Goal: Information Seeking & Learning: Learn about a topic

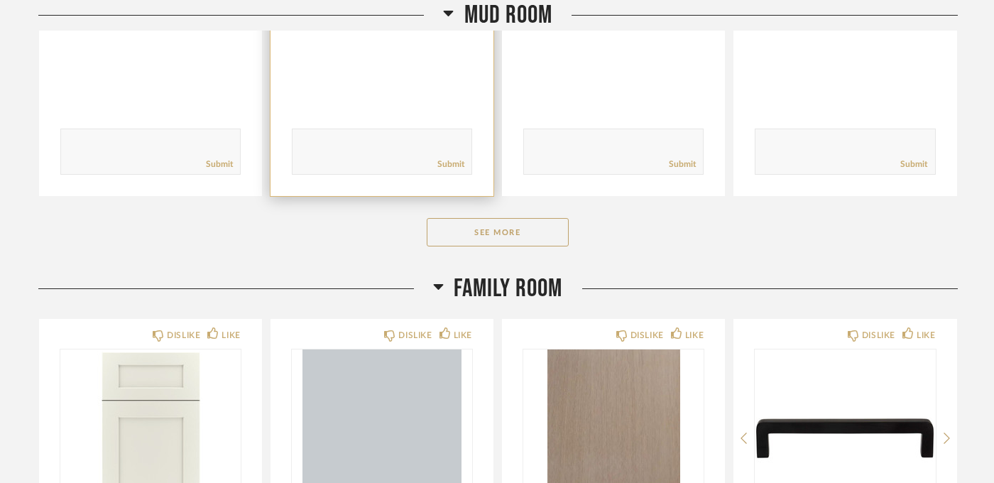
scroll to position [551, 0]
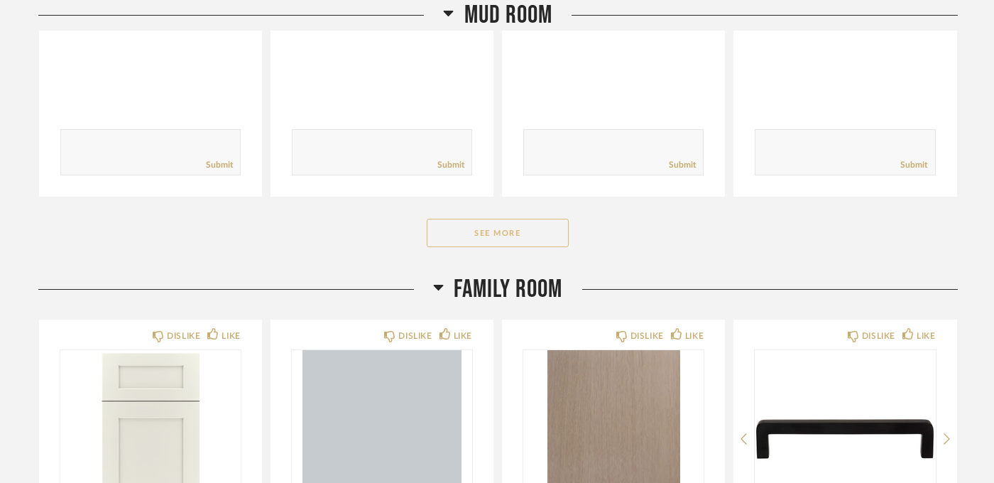
click at [485, 224] on button "See More" at bounding box center [498, 233] width 142 height 28
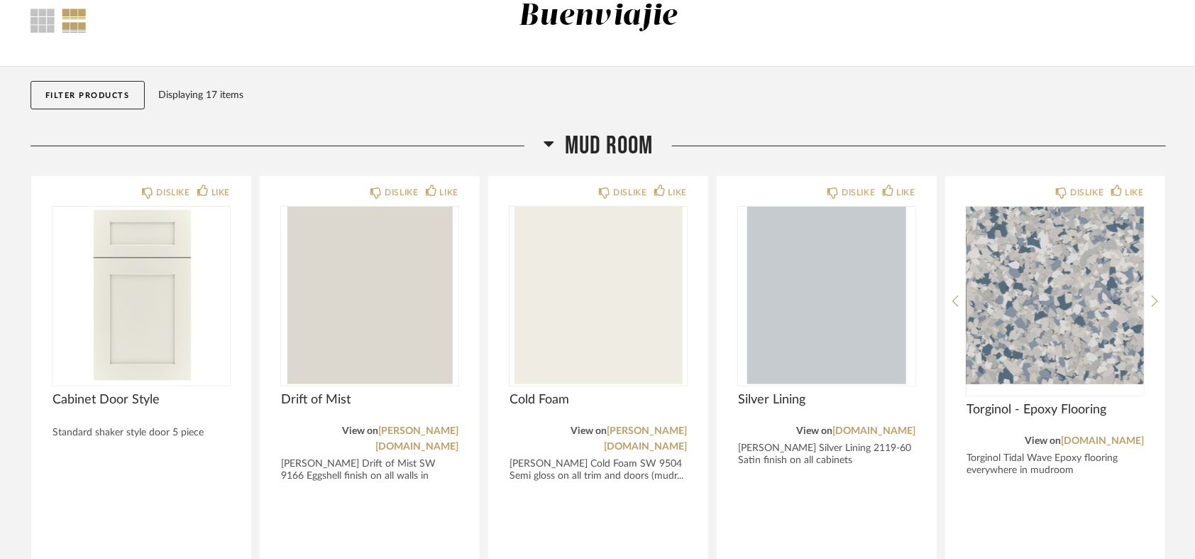
scroll to position [79, 0]
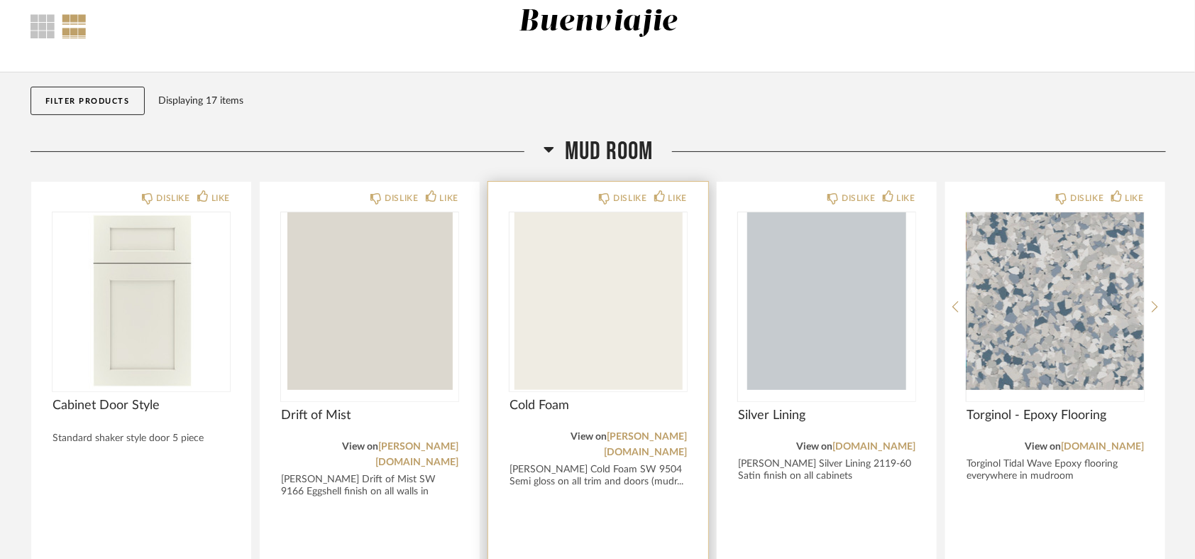
click at [568, 463] on div "Sherwin Williams Cold Foam SW 9504 Semi gloss on all trim and doors (mudr..." at bounding box center [598, 475] width 177 height 24
drag, startPoint x: 511, startPoint y: 454, endPoint x: 676, endPoint y: 454, distance: 165.4
click at [676, 463] on div "Sherwin Williams Cold Foam SW 9504 Semi gloss on all trim and doors (mudr..." at bounding box center [598, 475] width 177 height 24
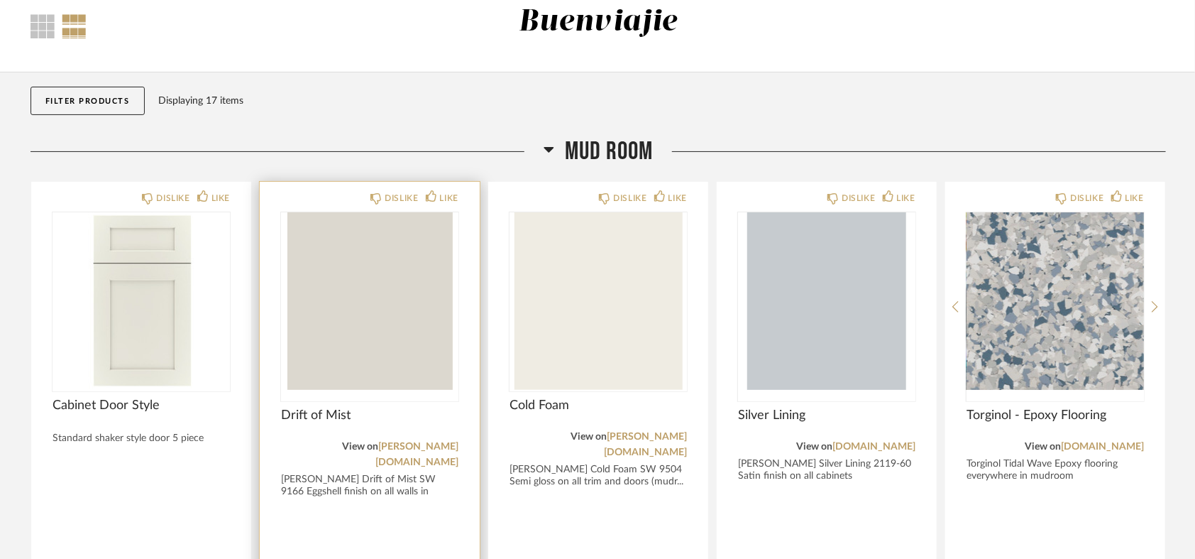
click at [395, 473] on div "Sherwin Williams Drift of Mist SW 9166 Eggshell finish on all walls in mudroom" at bounding box center [369, 491] width 177 height 36
drag, startPoint x: 281, startPoint y: 465, endPoint x: 459, endPoint y: 468, distance: 177.5
click at [459, 473] on div "Sherwin Williams Drift of Mist SW 9166 Eggshell finish on all walls in mudroom" at bounding box center [369, 491] width 177 height 36
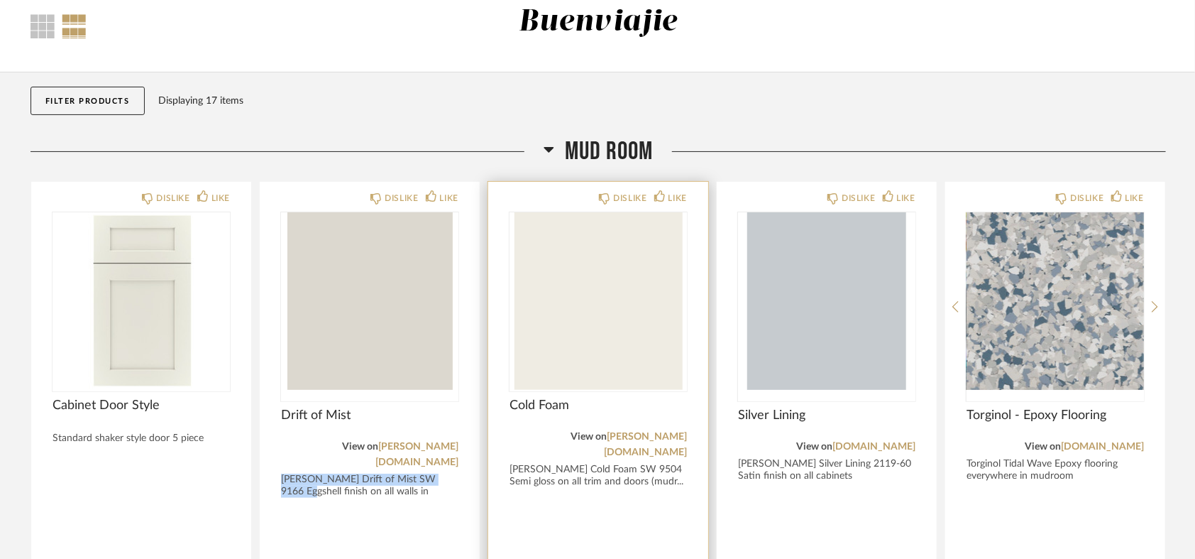
copy div "Sherwin Williams Drift of Mist SW 9166"
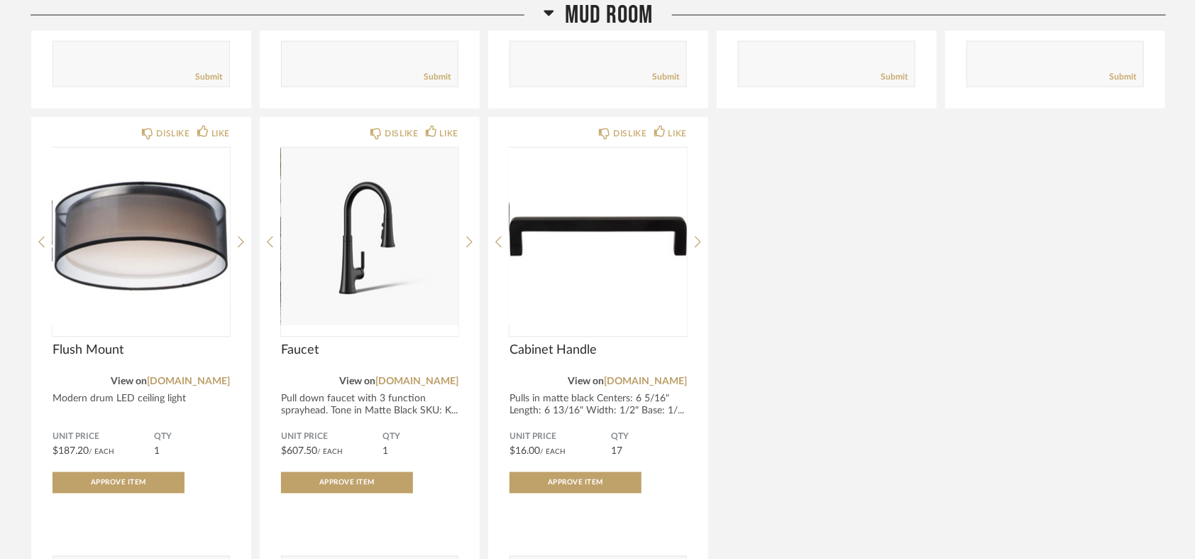
scroll to position [1182, 0]
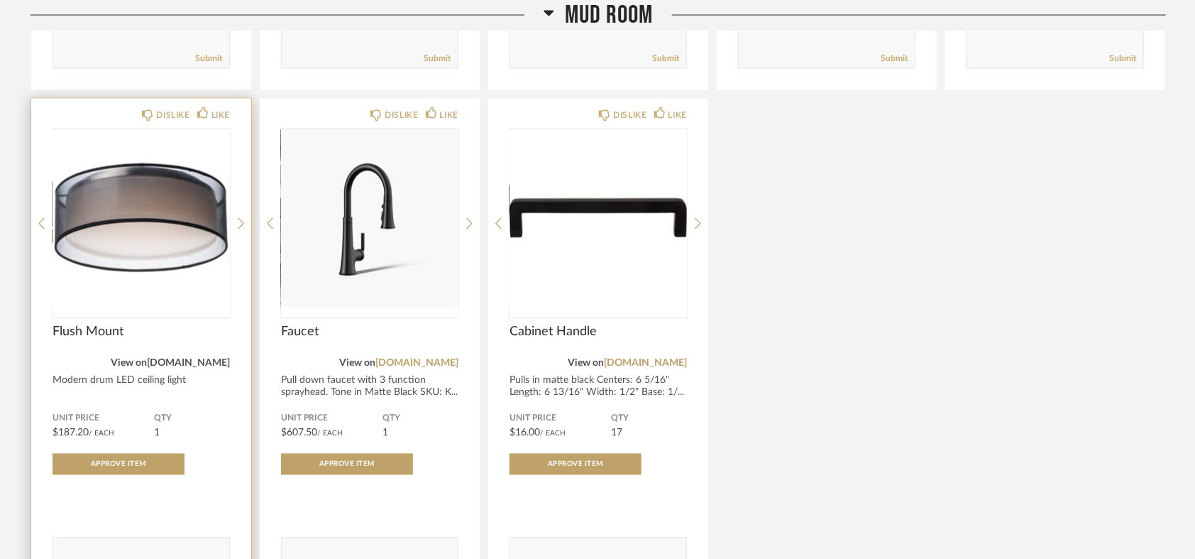
click at [185, 358] on link "lampsplus.com" at bounding box center [188, 363] width 83 height 10
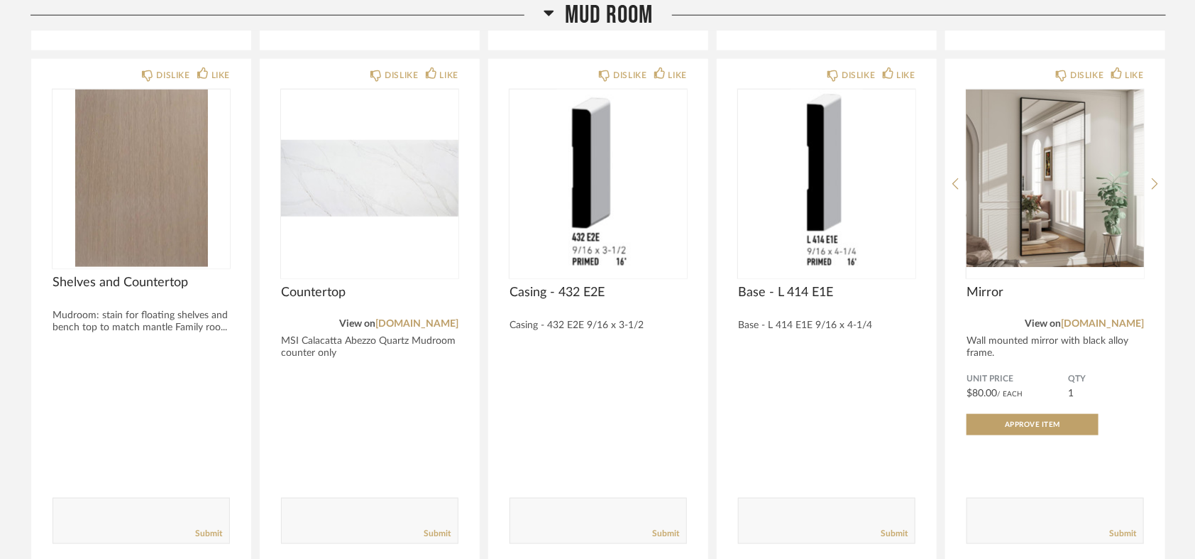
scroll to position [710, 0]
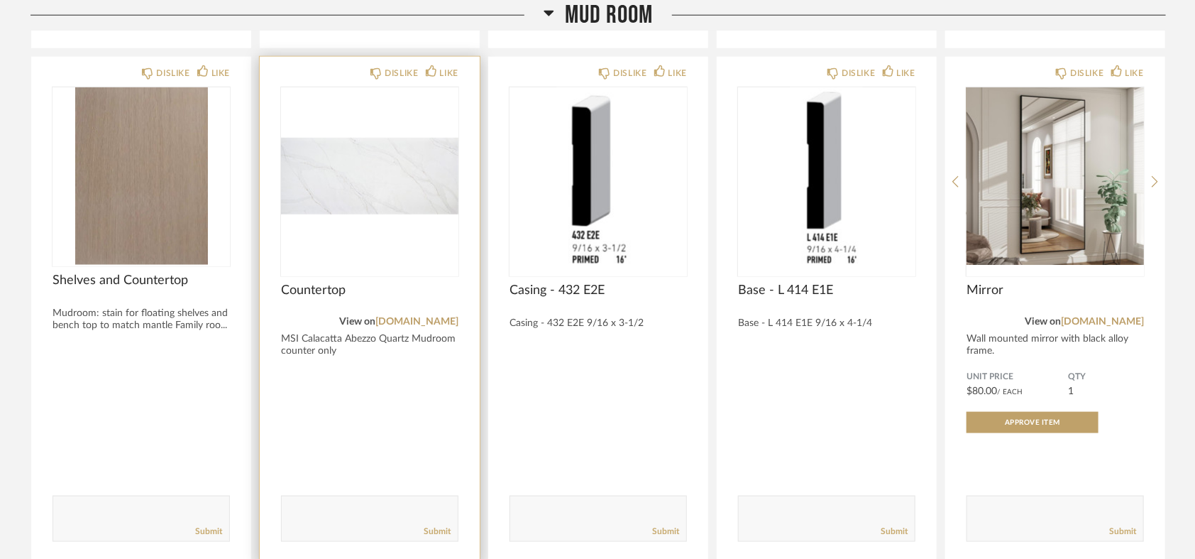
click at [400, 314] on div "View on msisurfaces.com" at bounding box center [369, 322] width 177 height 16
click at [403, 317] on link "msisurfaces.com" at bounding box center [416, 322] width 83 height 10
